Goal: Information Seeking & Learning: Check status

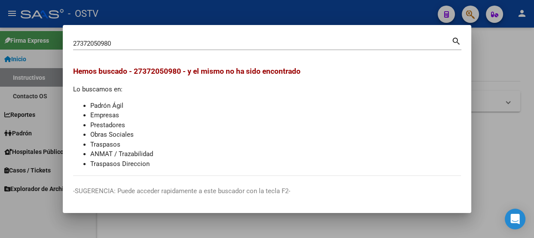
click at [96, 36] on div "27372050980 Buscar (apellido, dni, cuil, [PERSON_NAME], cuit, obra social) sear…" at bounding box center [267, 42] width 389 height 15
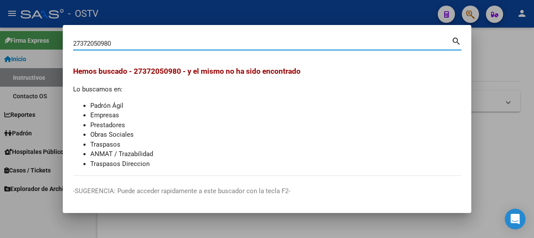
click at [95, 41] on input "27372050980" at bounding box center [262, 44] width 379 height 8
click at [95, 43] on input "27372050980" at bounding box center [262, 44] width 379 height 8
paste input "4458175"
type input "24458175"
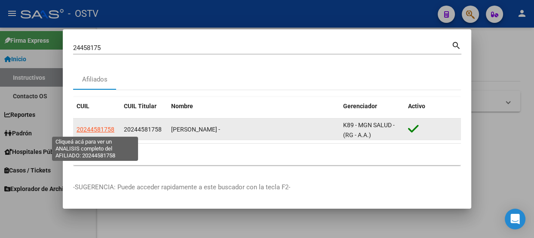
click at [105, 129] on span "20244581758" at bounding box center [96, 129] width 38 height 7
type textarea "20244581758"
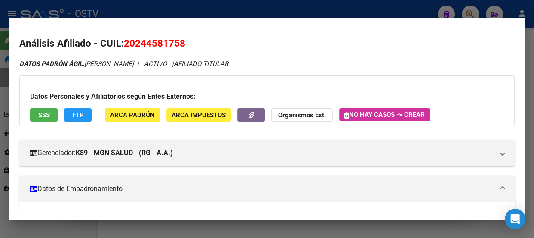
click at [133, 9] on div at bounding box center [267, 119] width 534 height 238
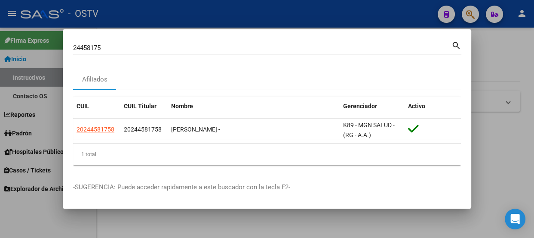
click at [138, 46] on input "24458175" at bounding box center [262, 48] width 379 height 8
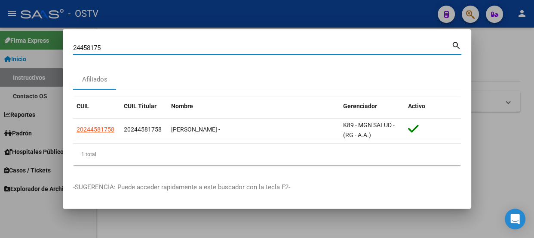
click at [138, 46] on input "24458175" at bounding box center [262, 48] width 379 height 8
type input "20202869"
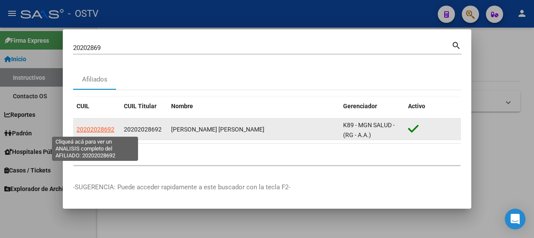
click at [99, 129] on span "20202028692" at bounding box center [96, 129] width 38 height 7
type textarea "20202028692"
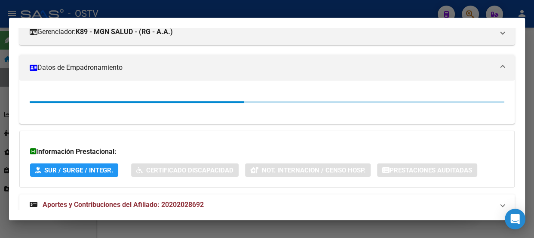
scroll to position [145, 0]
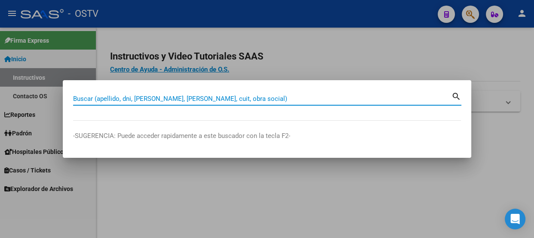
paste input "27218703033"
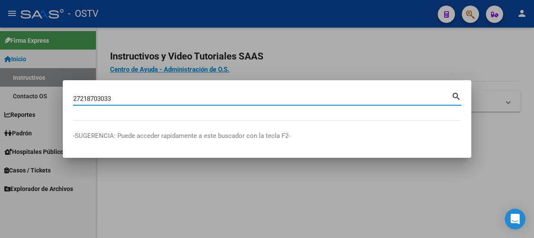
type input "27218703033"
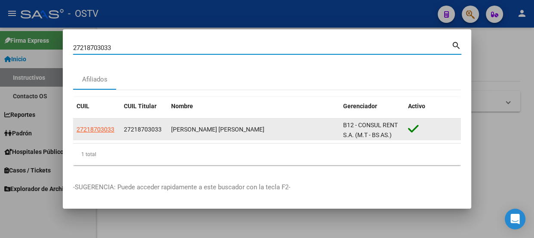
click at [100, 122] on datatable-body-cell "27218703033" at bounding box center [96, 128] width 47 height 21
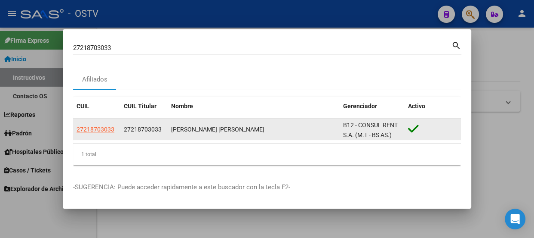
click at [100, 127] on span "27218703033" at bounding box center [96, 129] width 38 height 7
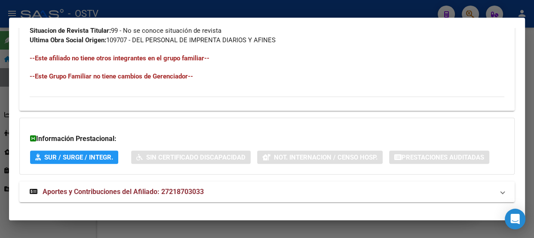
scroll to position [531, 0]
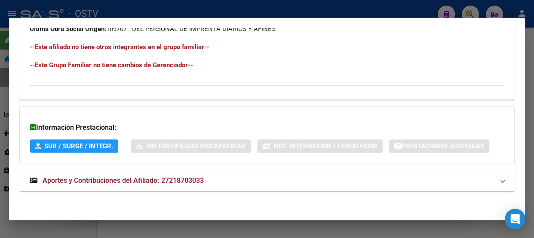
click at [180, 176] on span "Aportes y Contribuciones del Afiliado: 27218703033" at bounding box center [123, 180] width 161 height 8
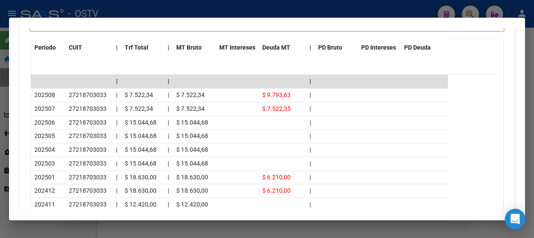
scroll to position [839, 0]
